Goal: Information Seeking & Learning: Learn about a topic

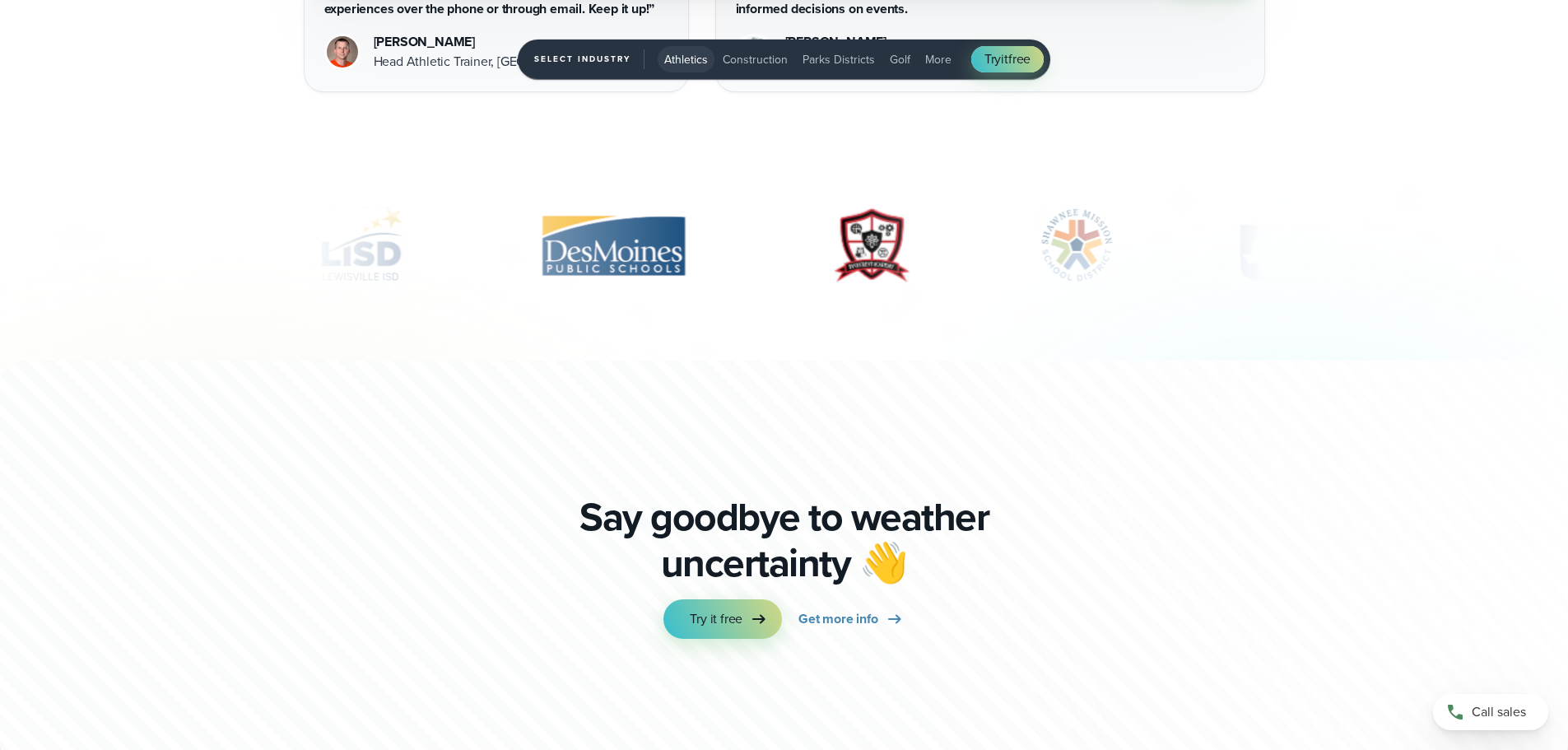
scroll to position [5350, 0]
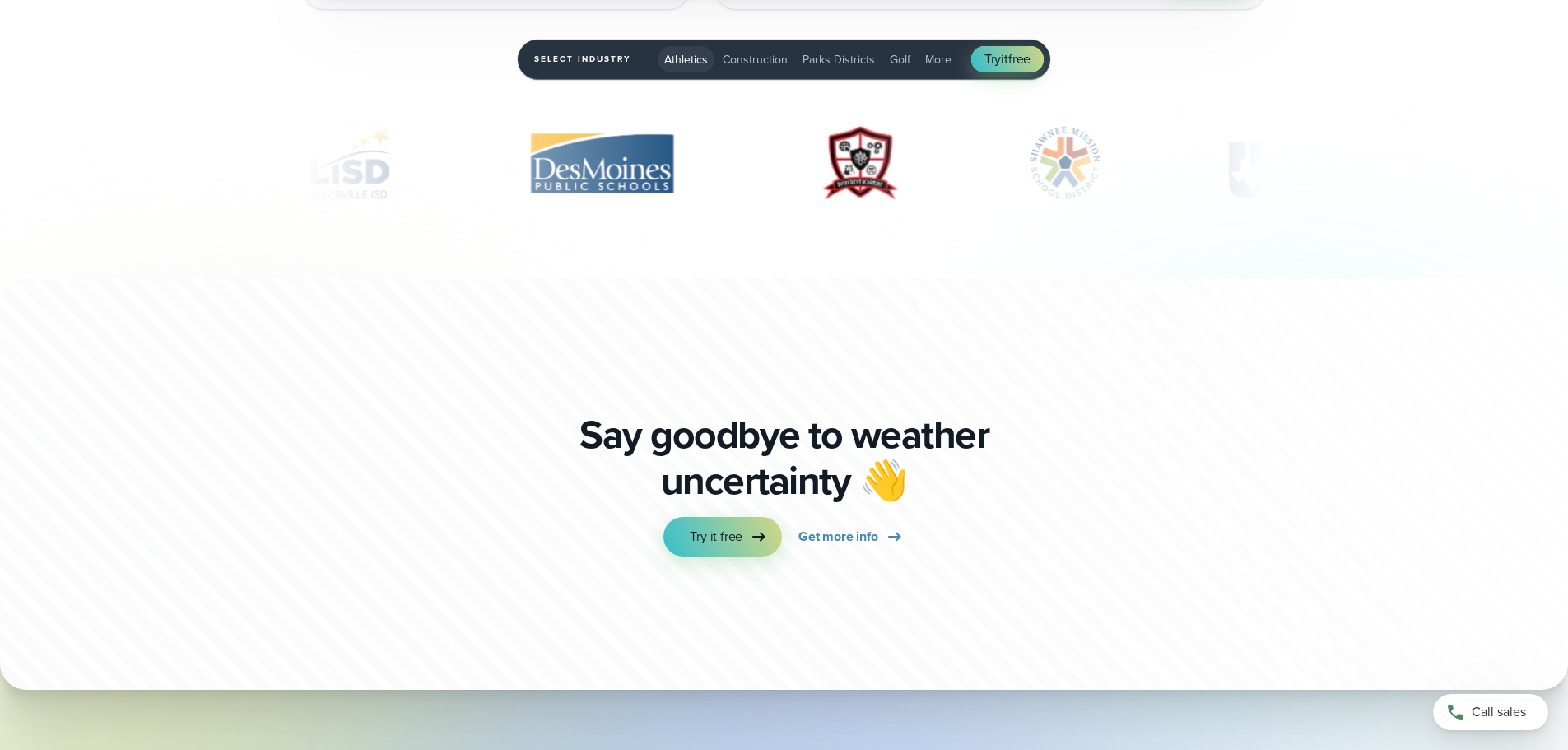
click at [1029, 169] on img "8 of 10" at bounding box center [1066, 163] width 127 height 83
drag, startPoint x: 1127, startPoint y: 169, endPoint x: 749, endPoint y: 182, distance: 378.2
click at [749, 182] on div "slideshow" at bounding box center [784, 163] width 961 height 83
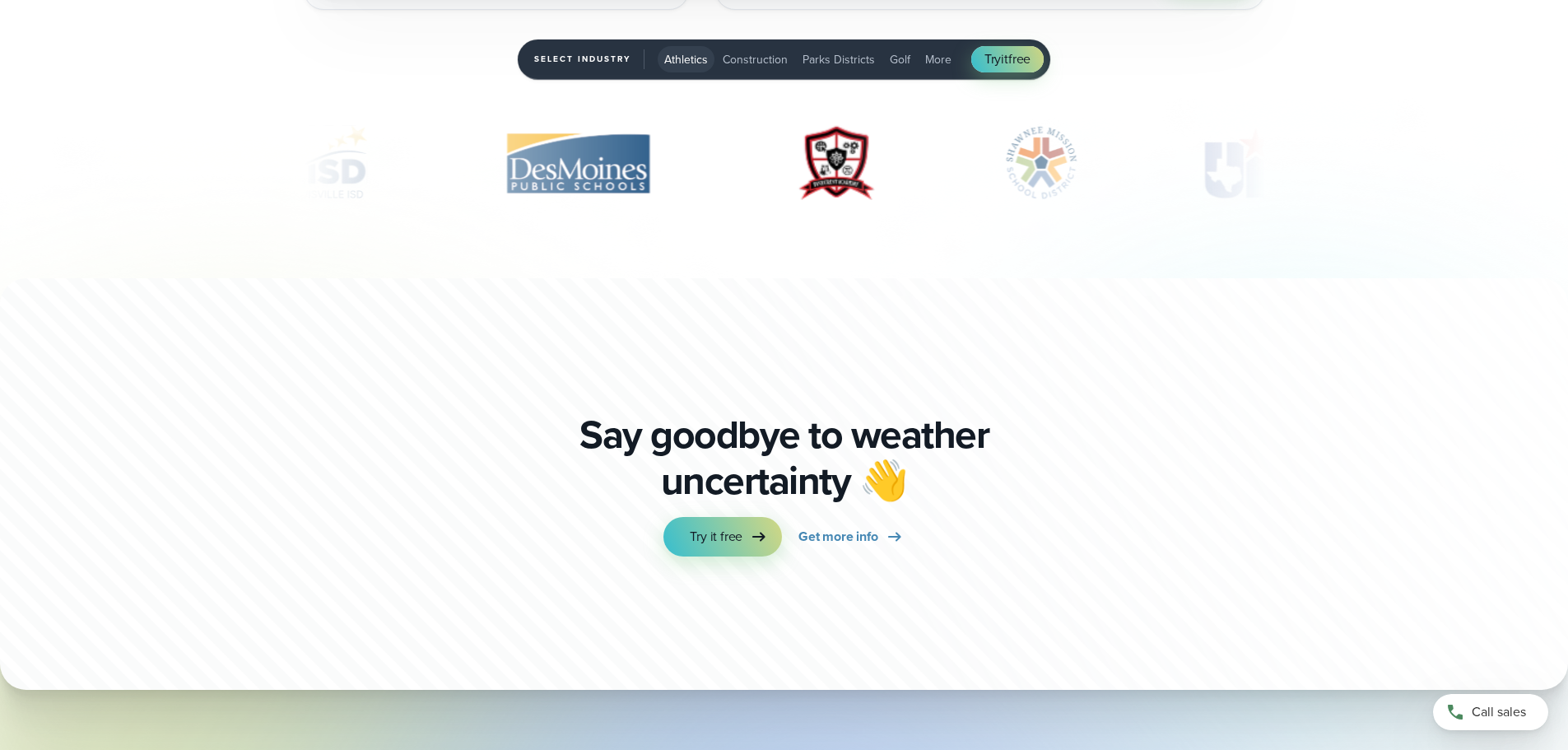
scroll to position [5845, 0]
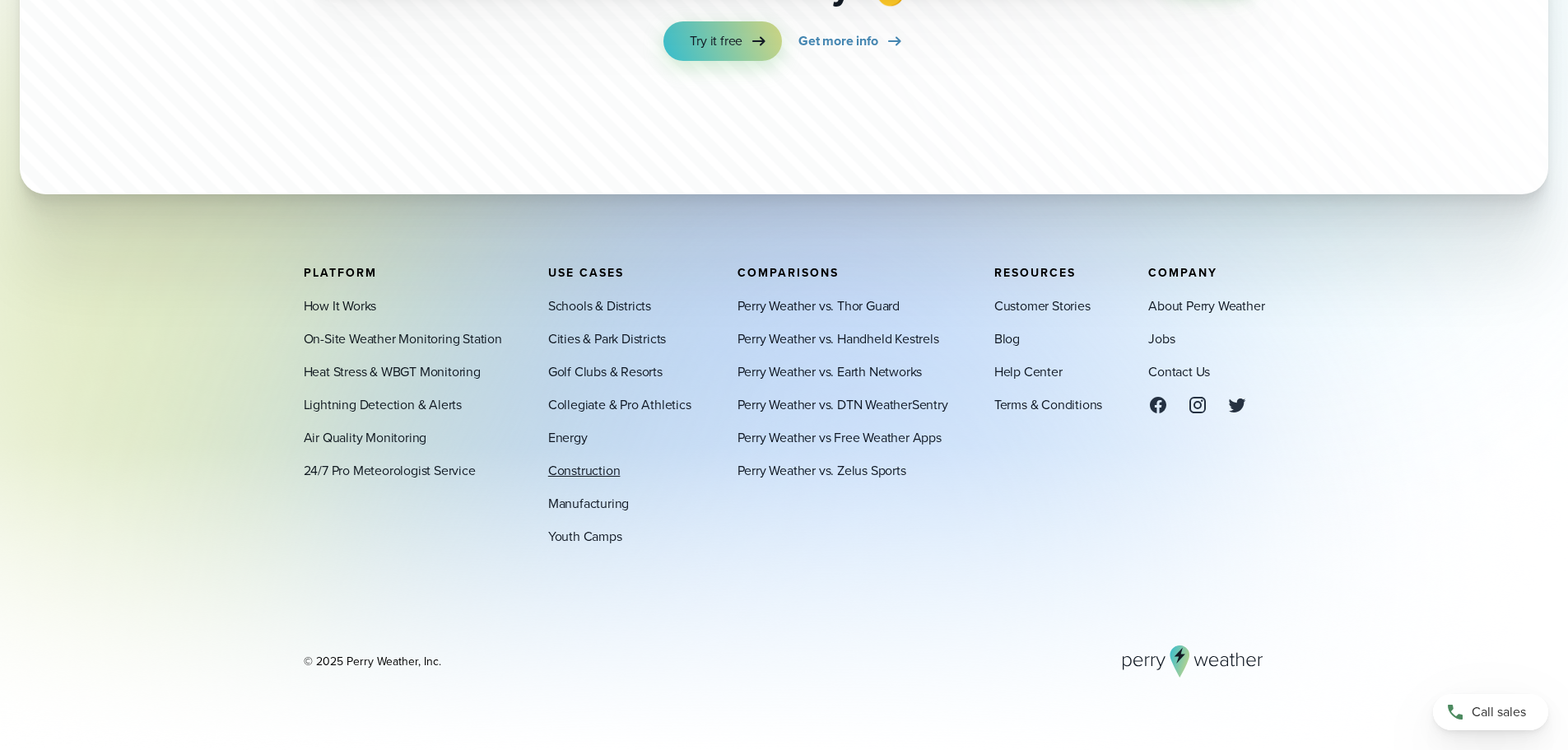
click at [570, 471] on link "Construction" at bounding box center [584, 470] width 73 height 20
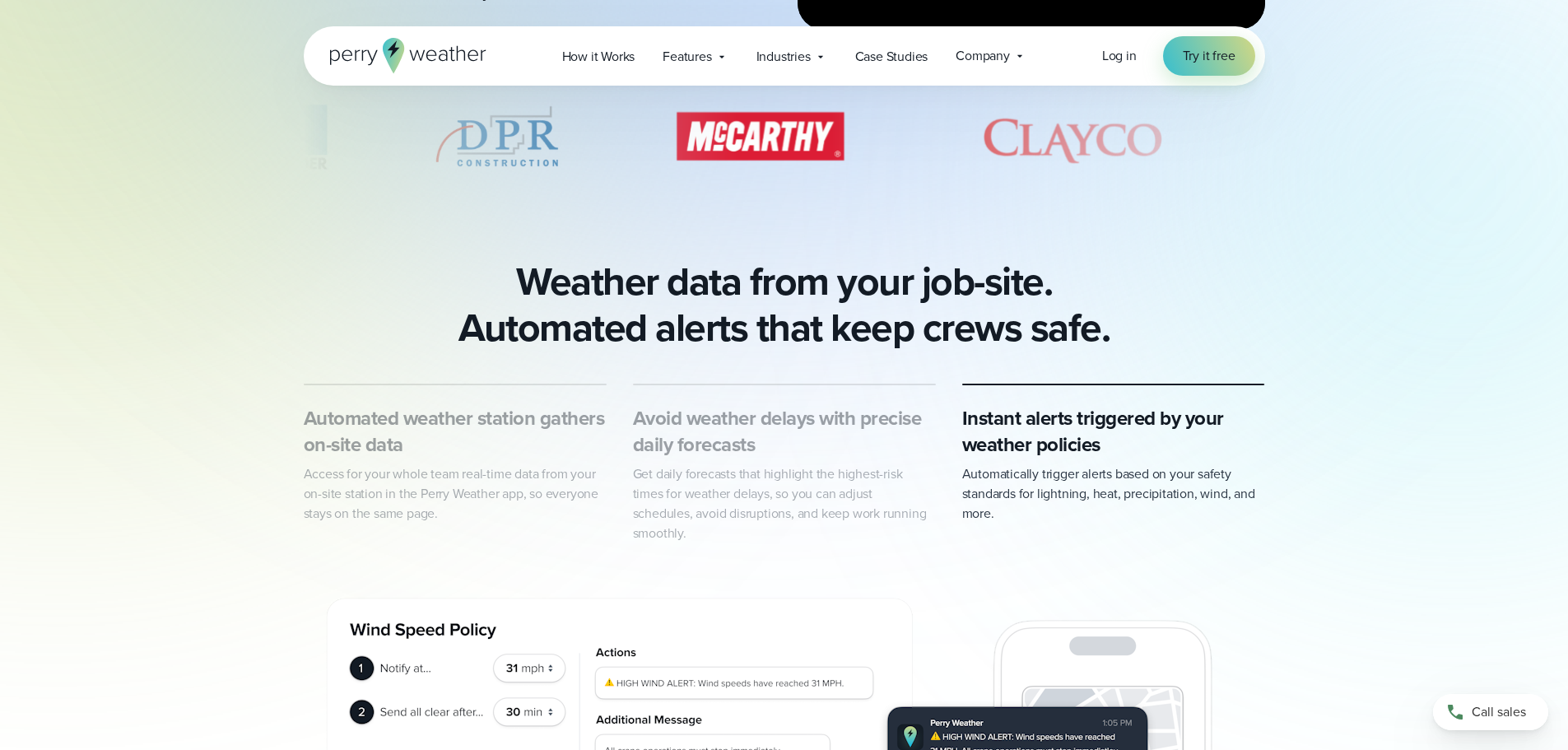
scroll to position [823, 0]
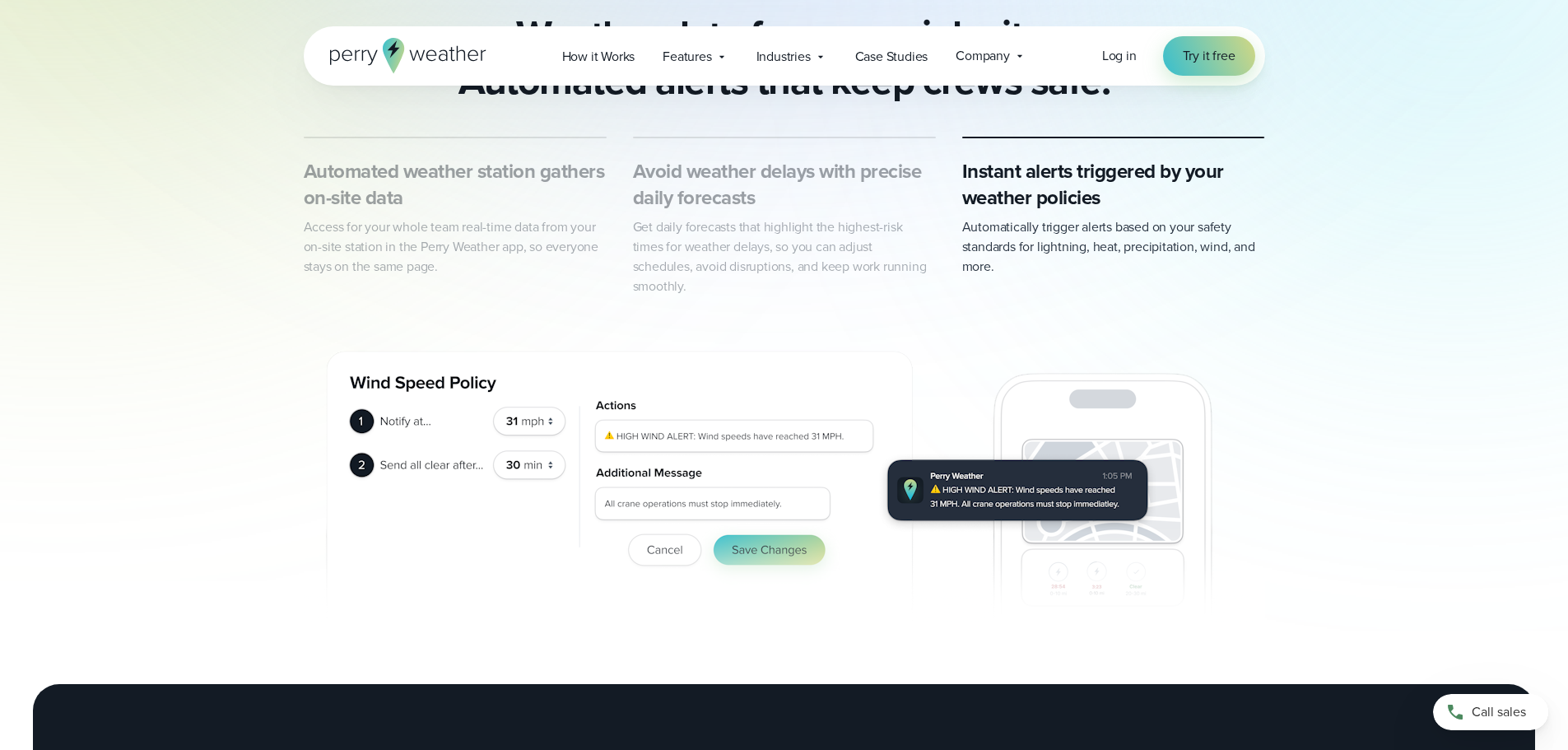
click at [547, 399] on img "3 of 3" at bounding box center [784, 478] width 961 height 326
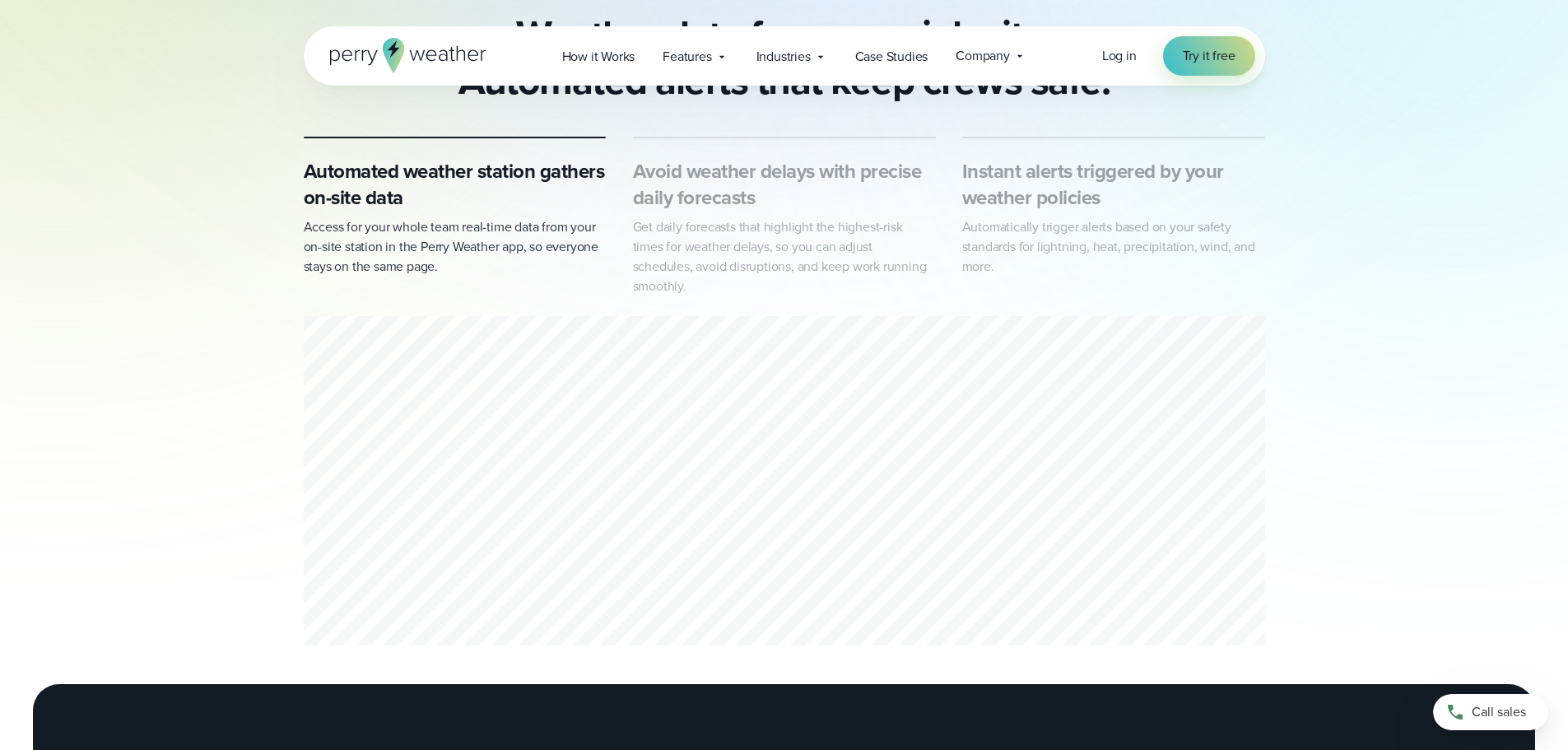
click at [582, 488] on div "1 of 3" at bounding box center [784, 483] width 961 height 335
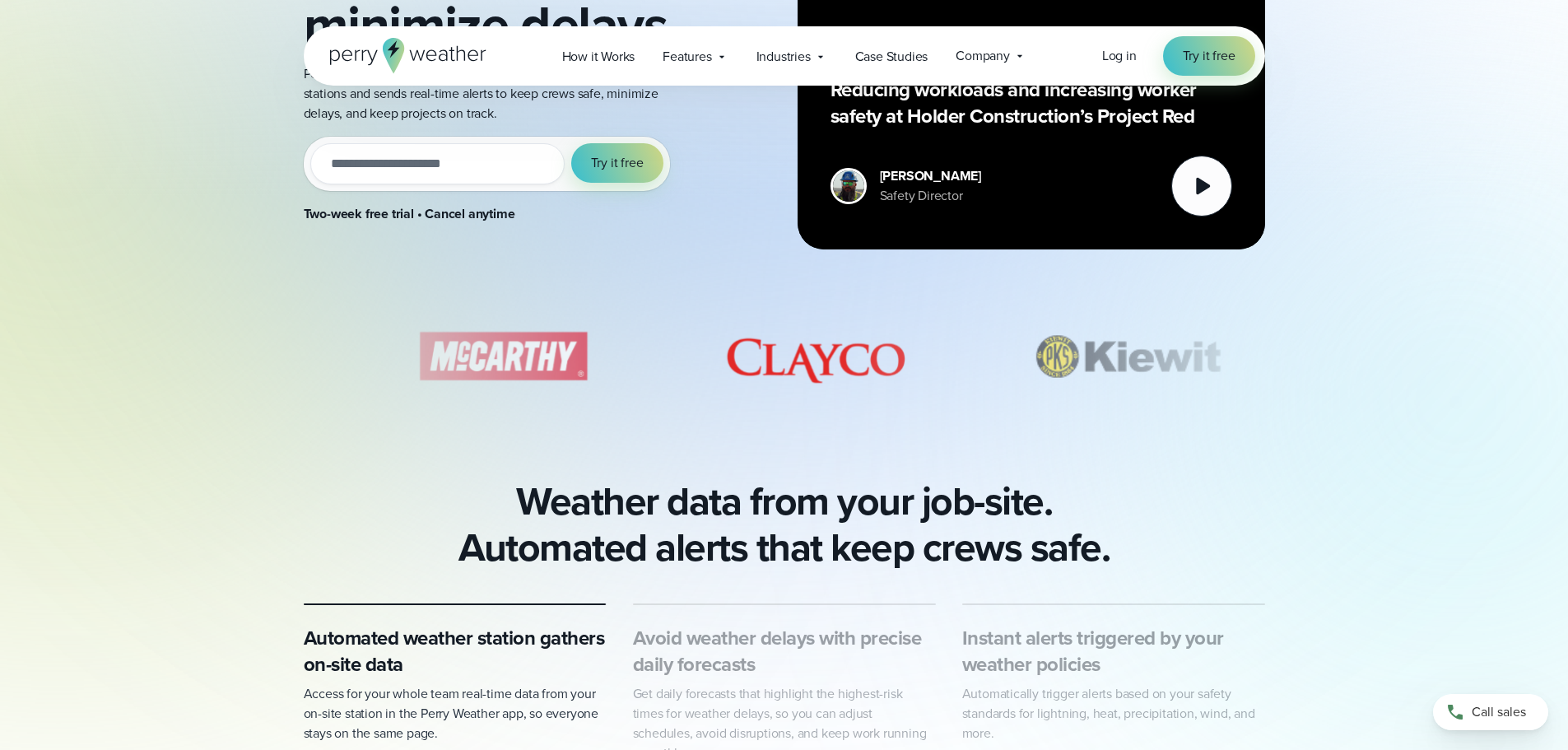
scroll to position [247, 0]
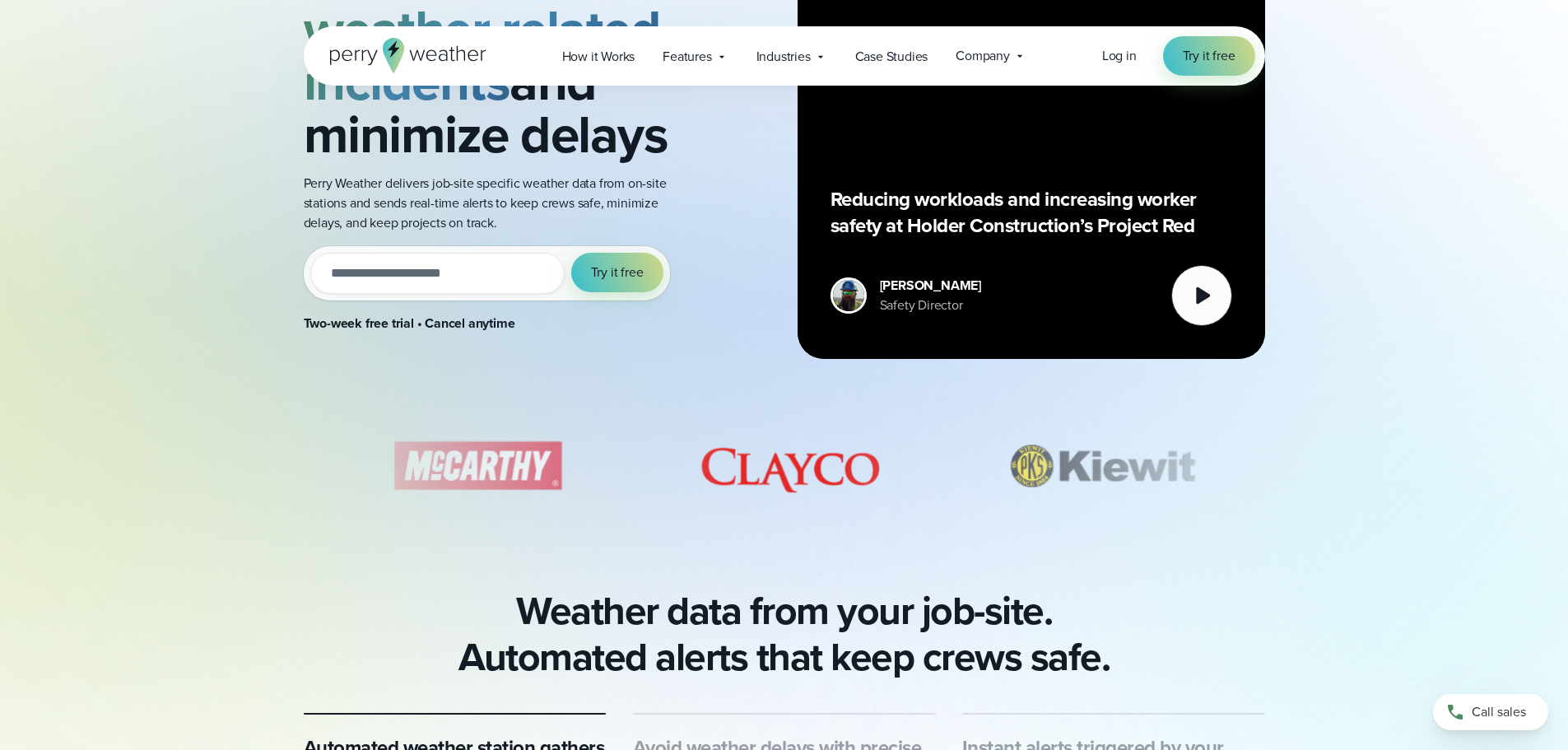
click at [966, 469] on div "slideshow" at bounding box center [784, 466] width 961 height 83
drag, startPoint x: 1166, startPoint y: 461, endPoint x: 791, endPoint y: 477, distance: 375.3
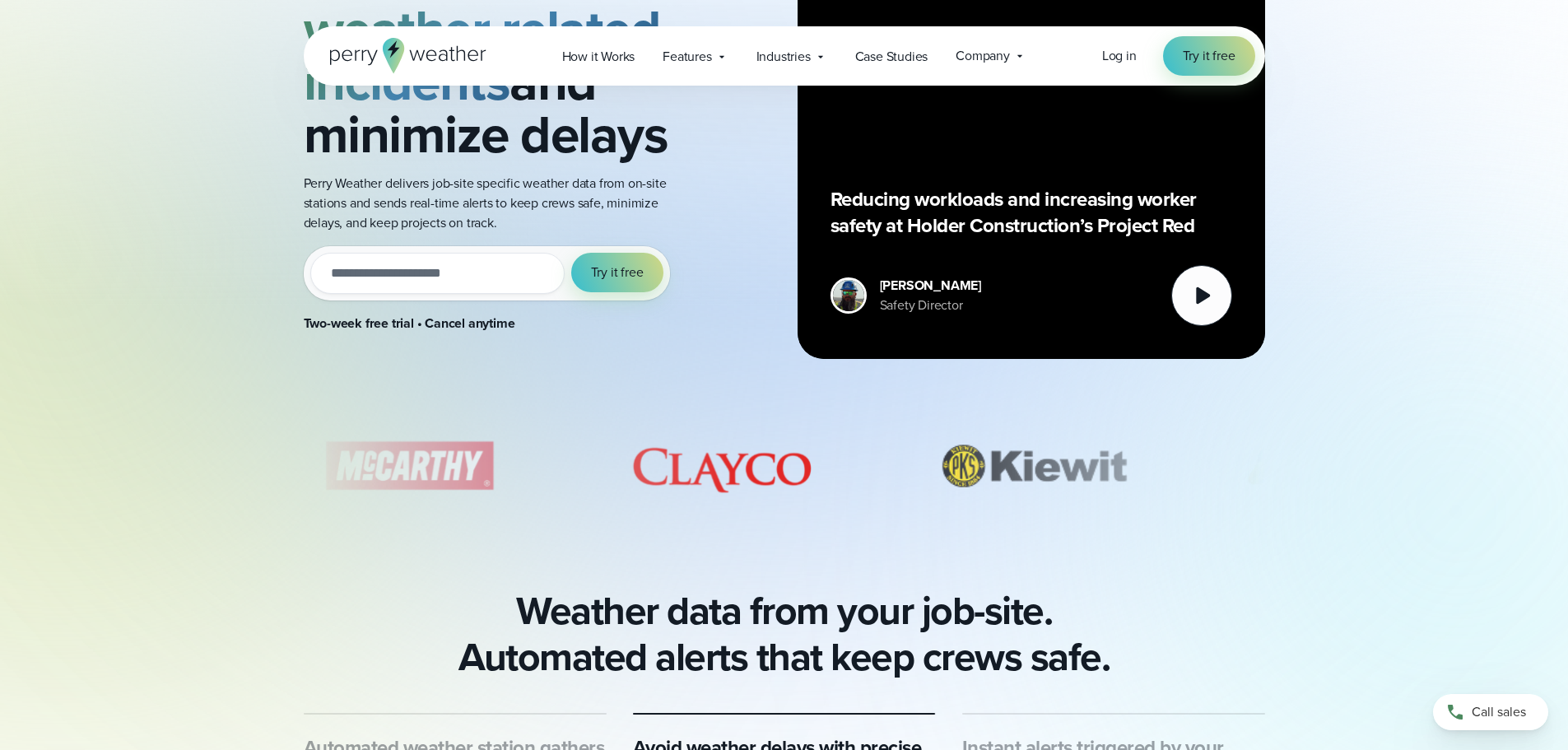
drag, startPoint x: 920, startPoint y: 483, endPoint x: 812, endPoint y: 489, distance: 108.2
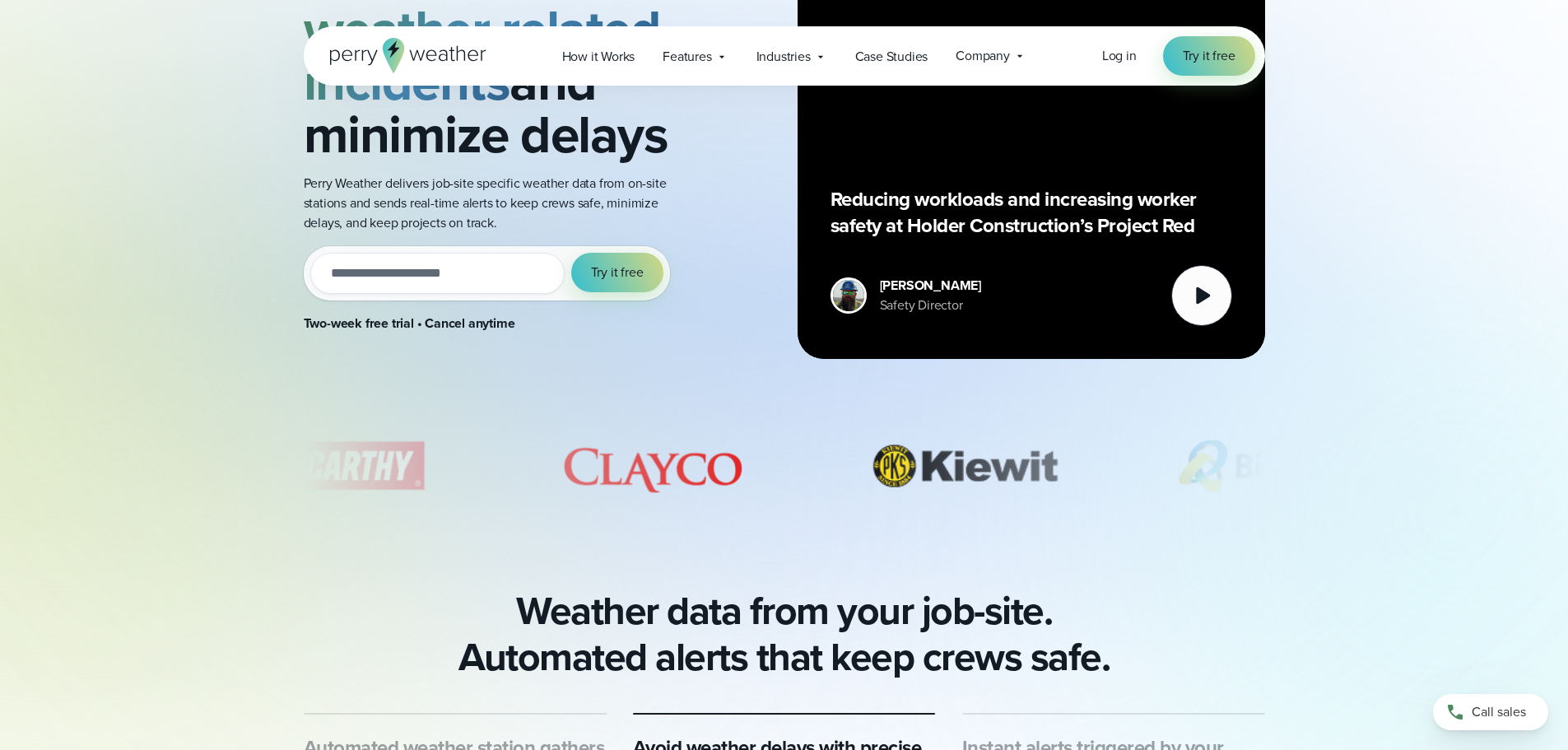
click at [1015, 456] on img "6 of 8" at bounding box center [966, 466] width 234 height 83
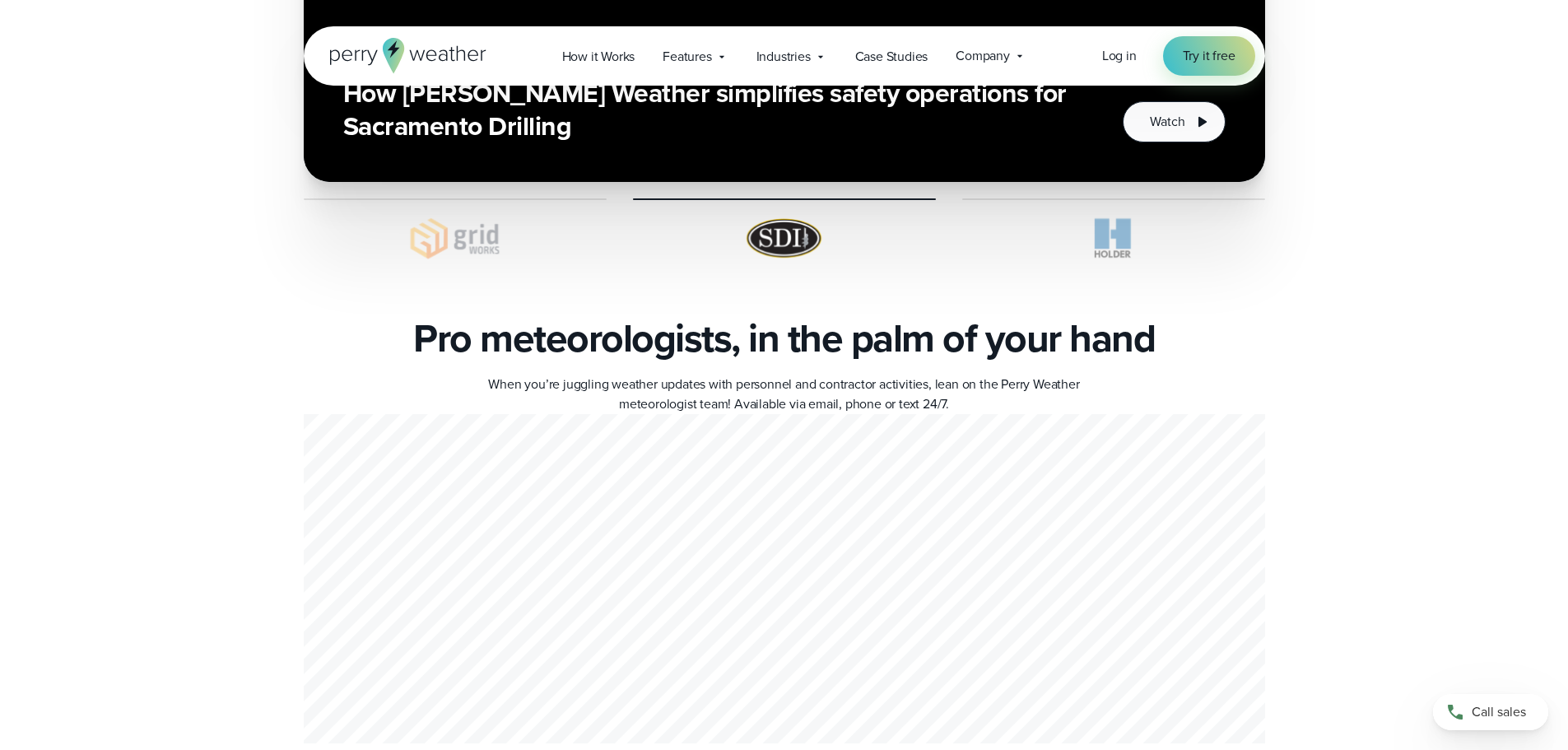
scroll to position [6255, 0]
